Goal: Communication & Community: Answer question/provide support

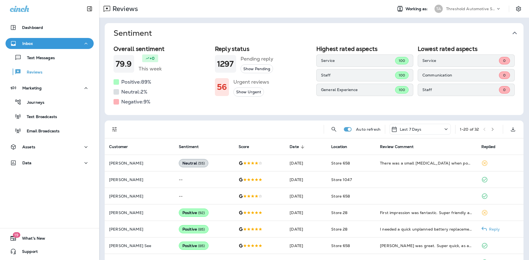
scroll to position [83, 0]
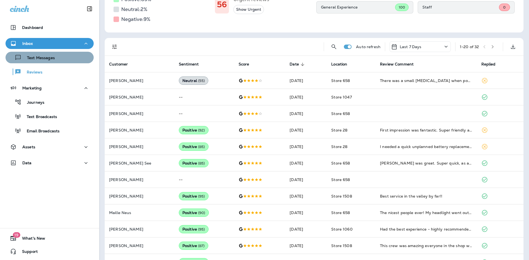
click at [51, 52] on button "Text Messages" at bounding box center [50, 58] width 88 height 12
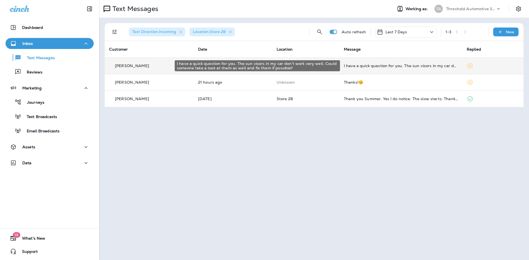
click at [350, 65] on div "I have a quick question for you. The sun visors in my car don't work very well.…" at bounding box center [401, 66] width 114 height 4
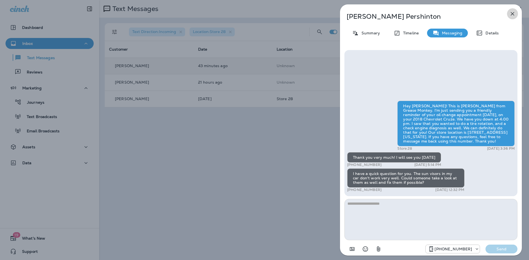
click at [515, 13] on icon "button" at bounding box center [512, 13] width 7 height 7
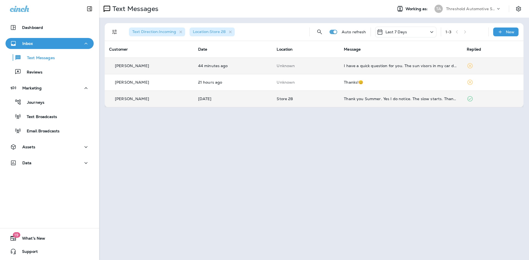
click at [348, 93] on td "Thank you Summer. Yes I do notice. The slow starts. Thanks for telling me about…" at bounding box center [400, 99] width 123 height 17
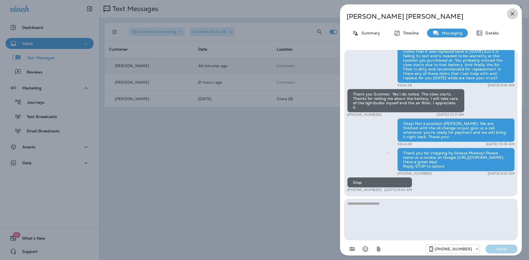
click at [513, 12] on icon "button" at bounding box center [512, 13] width 7 height 7
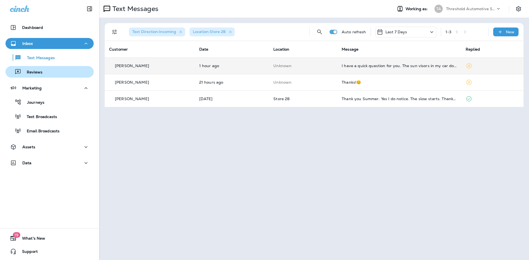
click at [31, 66] on button "Reviews" at bounding box center [50, 72] width 88 height 12
